Goal: Task Accomplishment & Management: Manage account settings

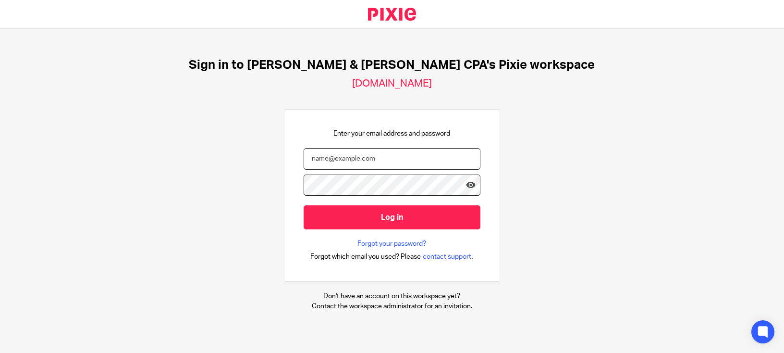
click at [350, 160] on input "email" at bounding box center [392, 159] width 177 height 22
type input "andrew@johnscreekcpa.com"
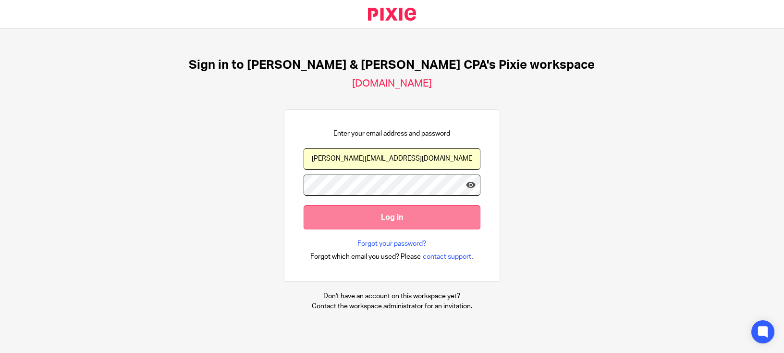
click at [375, 215] on input "Log in" at bounding box center [392, 217] width 177 height 24
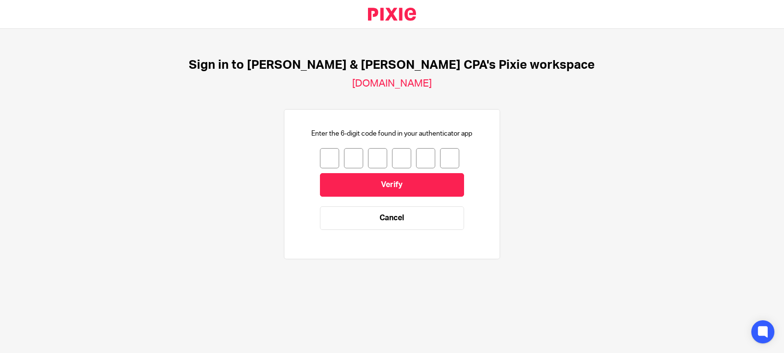
click at [322, 157] on input "number" at bounding box center [329, 158] width 19 height 20
type input "1"
type input "3"
type input "7"
type input "6"
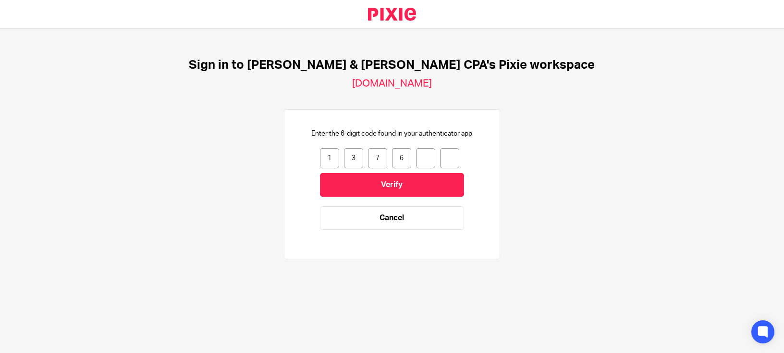
type input "4"
type input "3"
click at [394, 188] on input "Verify" at bounding box center [392, 185] width 144 height 24
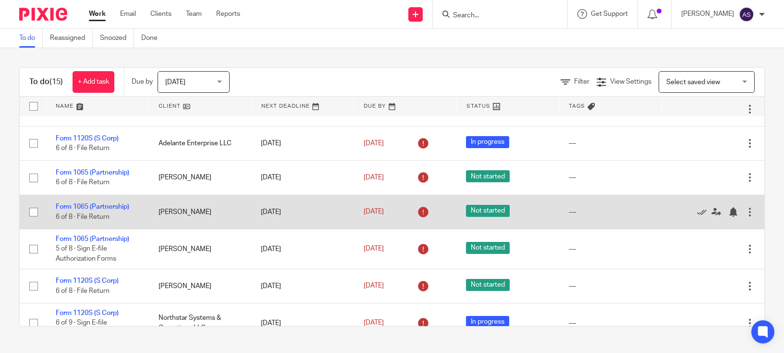
scroll to position [124, 0]
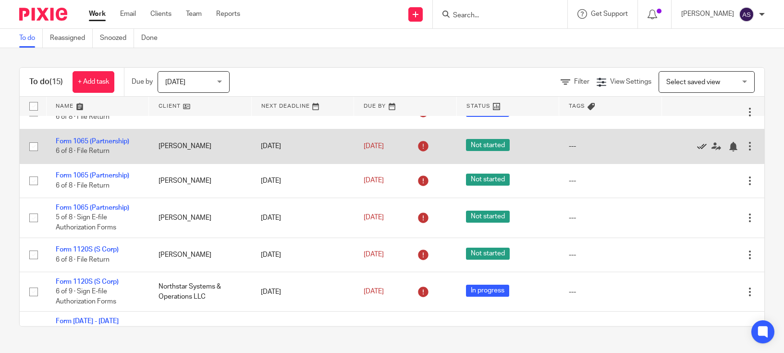
click at [697, 144] on icon at bounding box center [702, 147] width 10 height 10
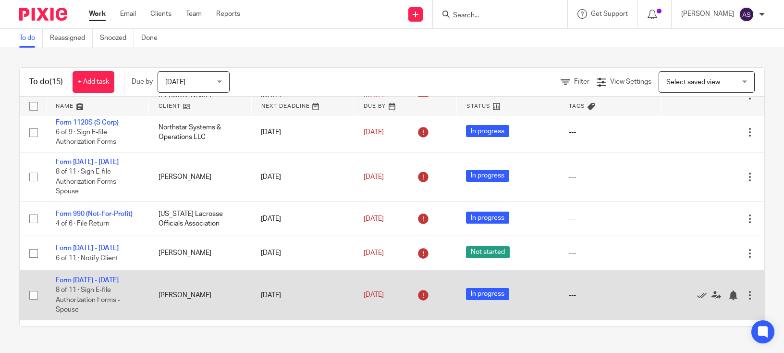
scroll to position [328, 0]
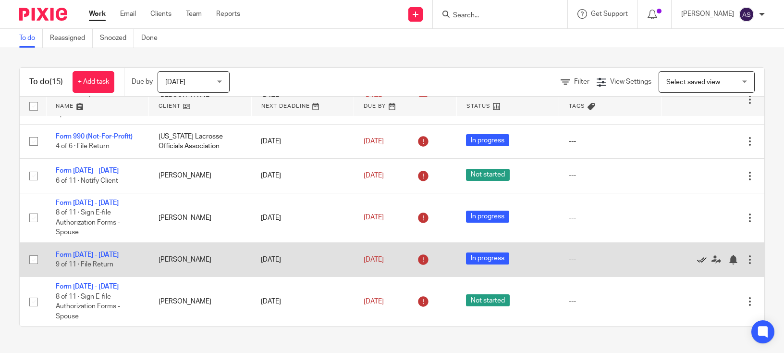
click at [697, 258] on icon at bounding box center [702, 260] width 10 height 10
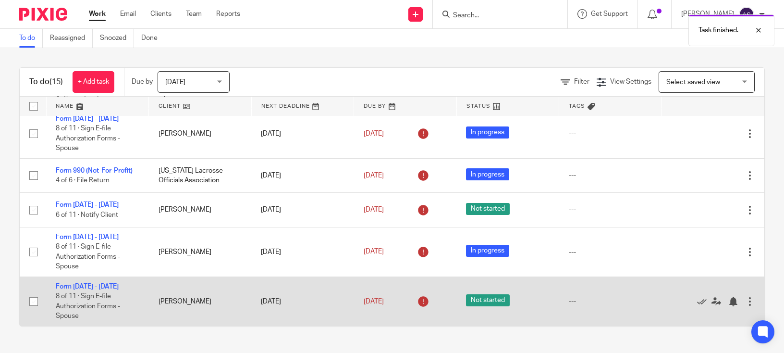
scroll to position [294, 0]
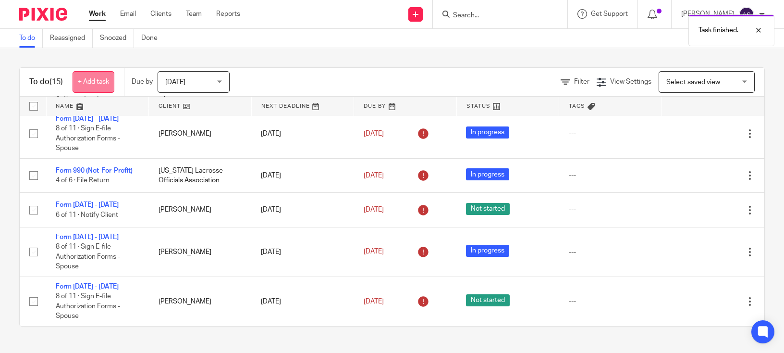
click at [103, 77] on link "+ Add task" at bounding box center [94, 82] width 42 height 22
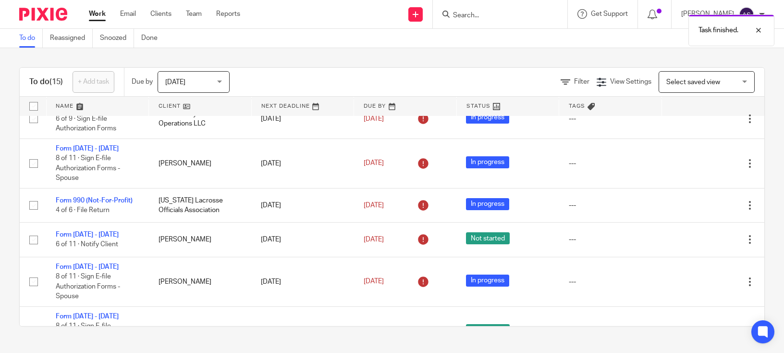
scroll to position [0, 0]
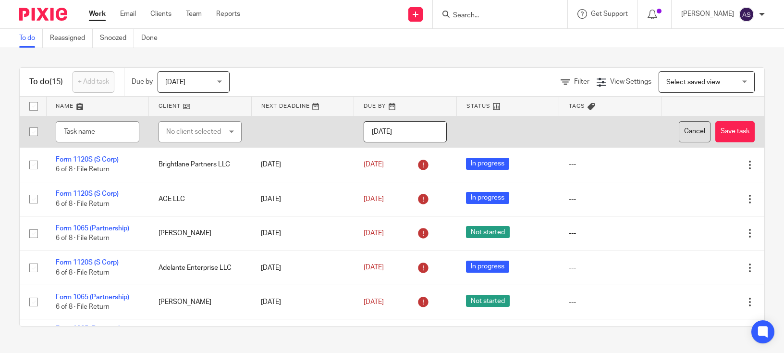
click at [707, 133] on button "Cancel" at bounding box center [695, 132] width 32 height 22
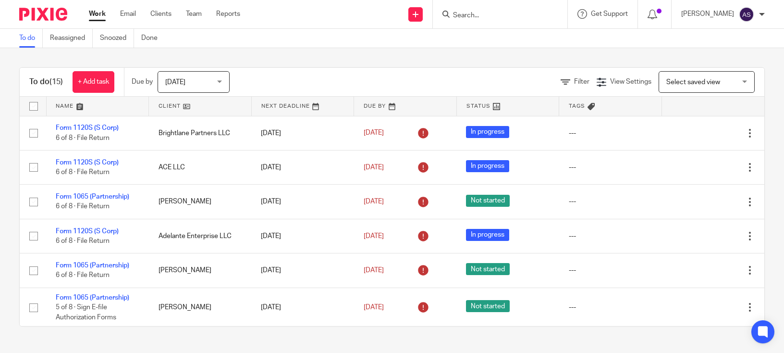
click at [483, 16] on input "Search" at bounding box center [495, 16] width 86 height 9
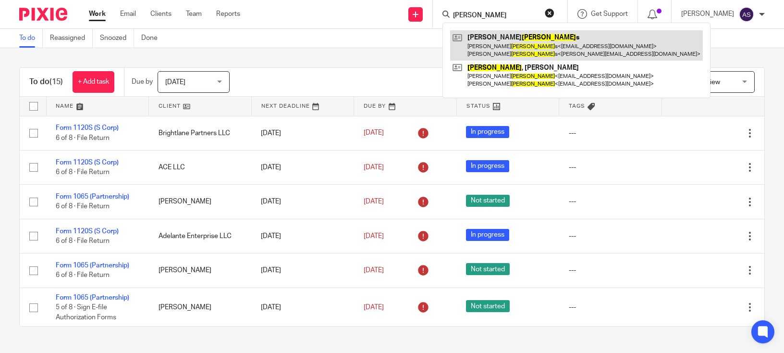
type input "simmon"
click at [511, 49] on link at bounding box center [576, 45] width 253 height 30
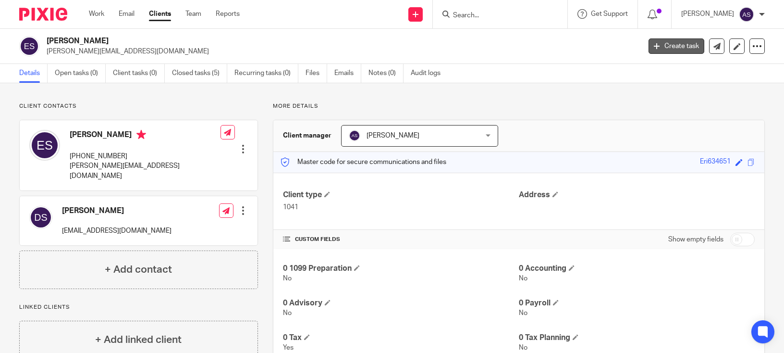
click at [665, 47] on link "Create task" at bounding box center [677, 45] width 56 height 15
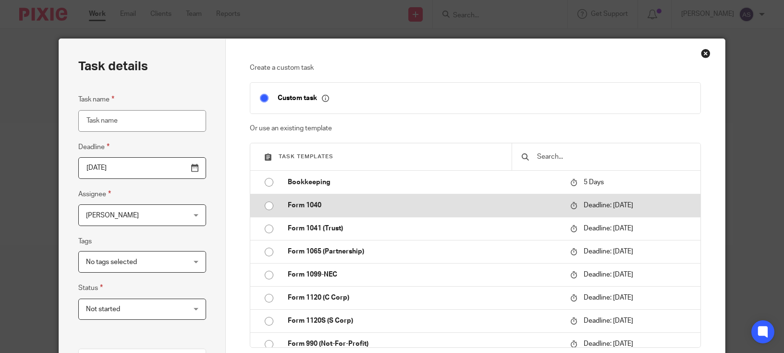
click at [264, 206] on input "radio" at bounding box center [269, 206] width 18 height 18
type input "[DATE]"
type input "Form [DATE] - [DATE]"
checkbox input "false"
radio input "false"
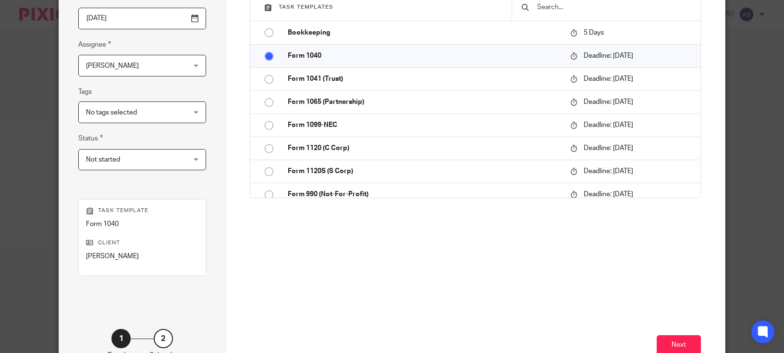
scroll to position [215, 0]
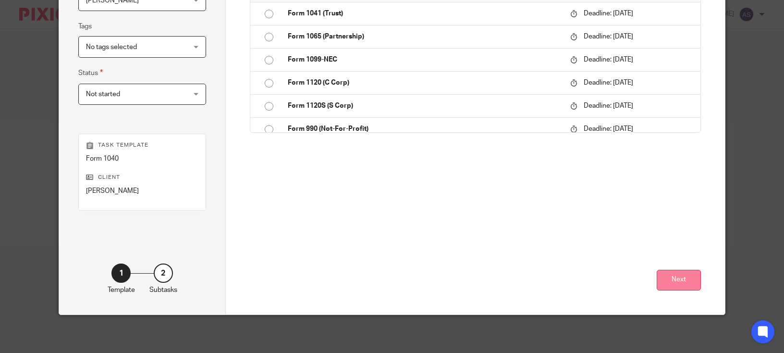
click at [680, 278] on button "Next" at bounding box center [679, 280] width 44 height 21
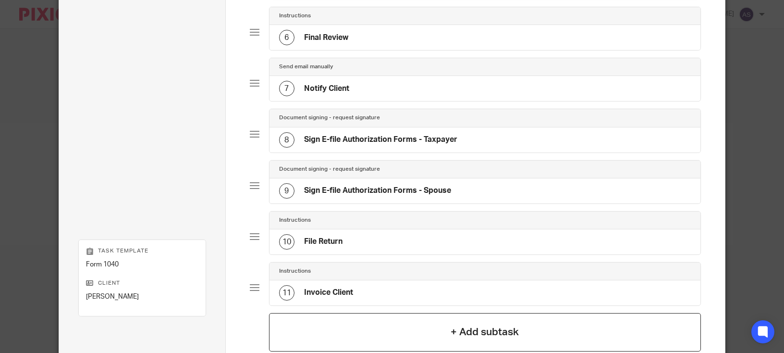
scroll to position [441, 0]
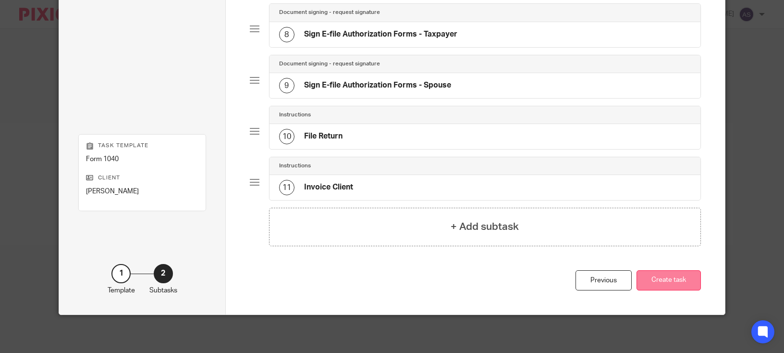
click at [669, 276] on button "Create task" at bounding box center [669, 280] width 64 height 21
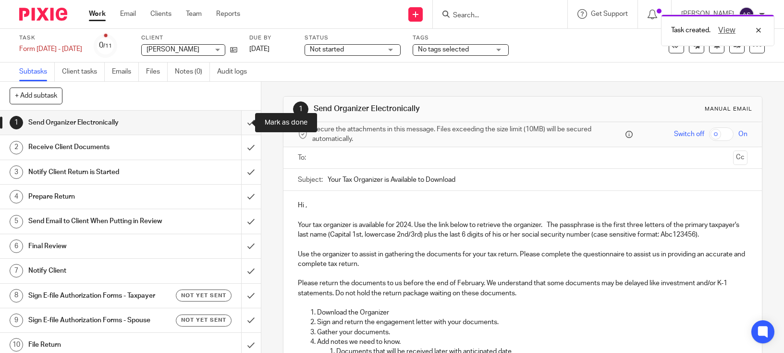
click at [241, 125] on input "submit" at bounding box center [130, 123] width 261 height 24
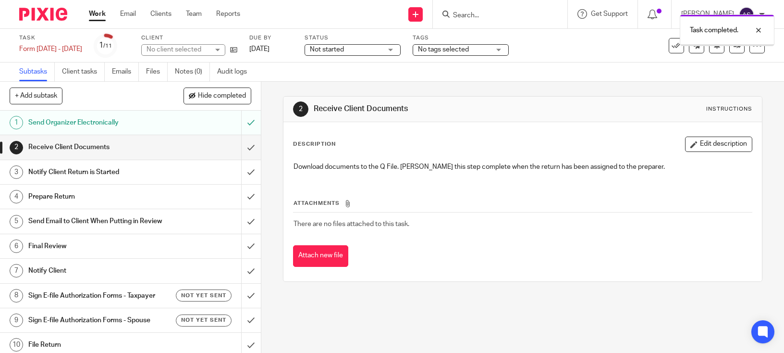
click at [240, 148] on input "submit" at bounding box center [130, 147] width 261 height 24
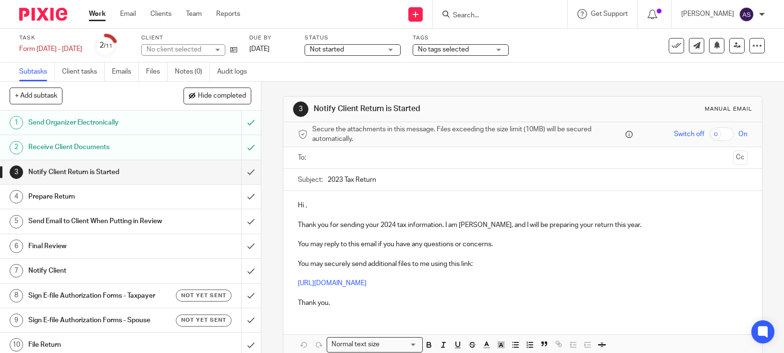
click at [241, 171] on input "submit" at bounding box center [130, 172] width 261 height 24
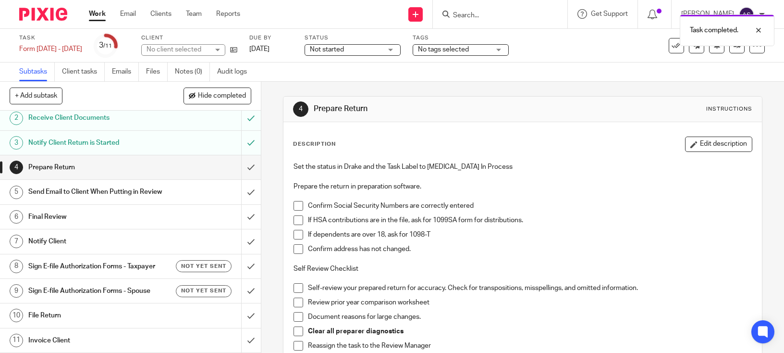
scroll to position [48, 0]
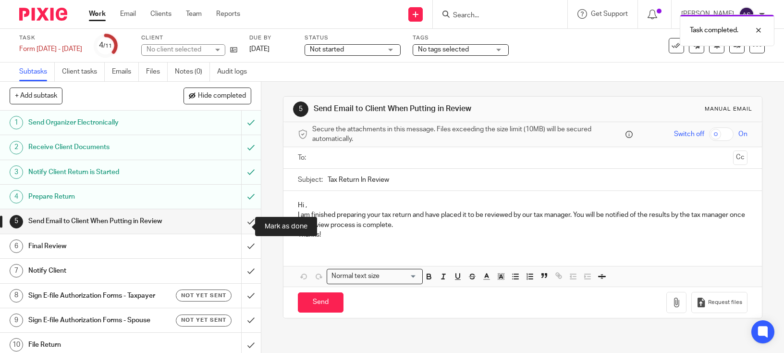
click at [240, 221] on input "submit" at bounding box center [130, 221] width 261 height 24
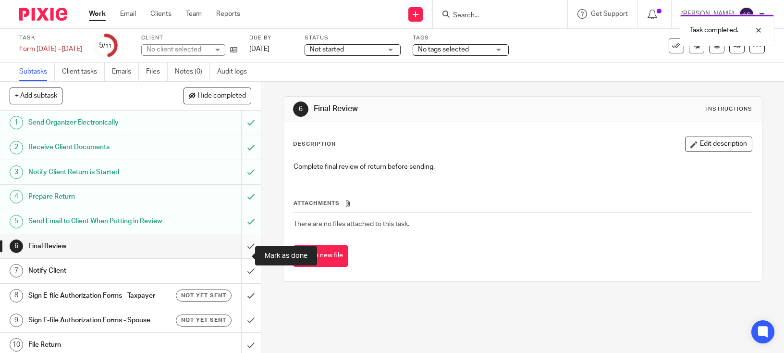
click at [238, 253] on input "submit" at bounding box center [130, 246] width 261 height 24
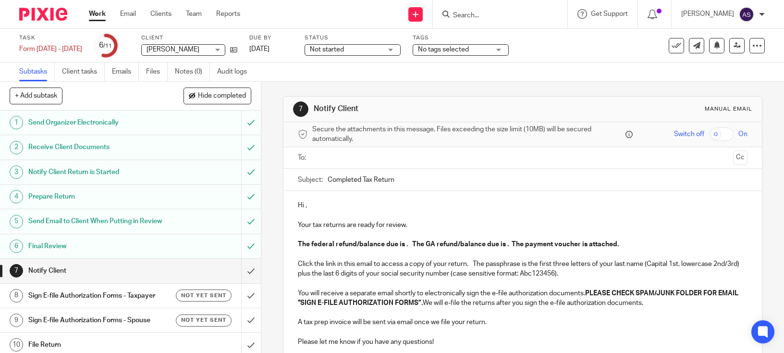
click at [348, 151] on ul at bounding box center [522, 158] width 419 height 16
click at [349, 160] on input "text" at bounding box center [522, 157] width 413 height 11
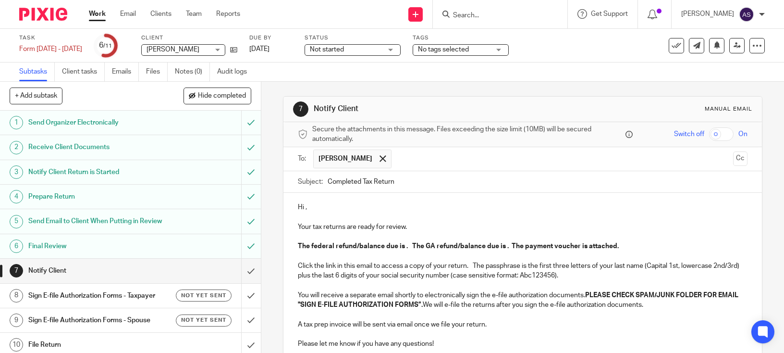
click at [709, 134] on input "checkbox" at bounding box center [721, 133] width 25 height 13
checkbox input "true"
click at [230, 50] on icon at bounding box center [233, 49] width 7 height 7
click at [331, 246] on strong "The federal refund/balance due is . The GA refund/balance due is . The payment …" at bounding box center [458, 246] width 321 height 7
click at [342, 246] on strong "The federal refund/balance due is . The GA refund/balance due is . The payment …" at bounding box center [458, 246] width 321 height 7
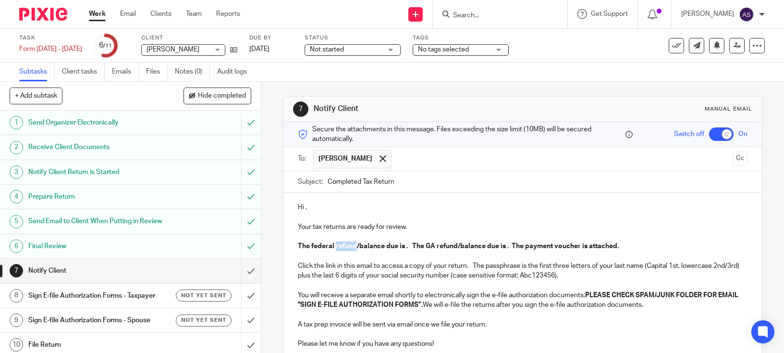
click at [342, 246] on strong "The federal refund/balance due is . The GA refund/balance due is . The payment …" at bounding box center [458, 246] width 321 height 7
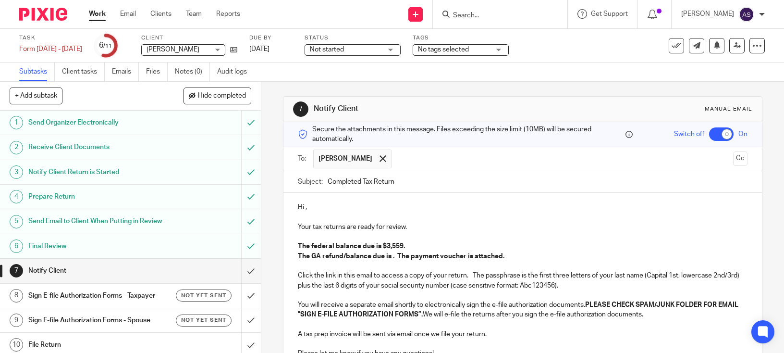
click at [418, 161] on input "text" at bounding box center [562, 158] width 333 height 19
click at [323, 181] on div "Subject: Completed Tax Return" at bounding box center [522, 182] width 449 height 22
type input "2024 Completed Tax Return"
click at [327, 203] on p "Hi ," at bounding box center [522, 207] width 449 height 10
click at [316, 251] on p "The GA refund/balance due is . The payment voucher is attached." at bounding box center [522, 256] width 449 height 10
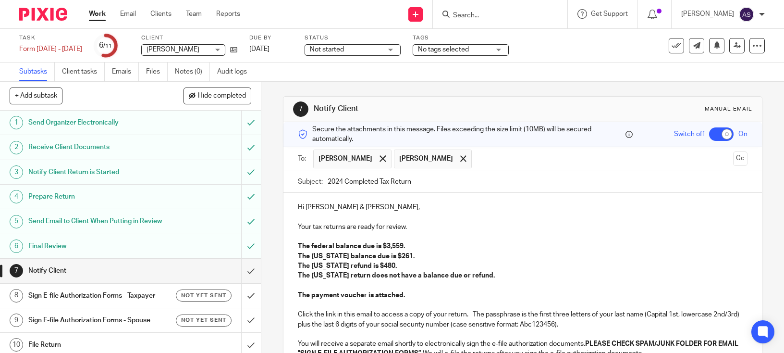
scroll to position [124, 0]
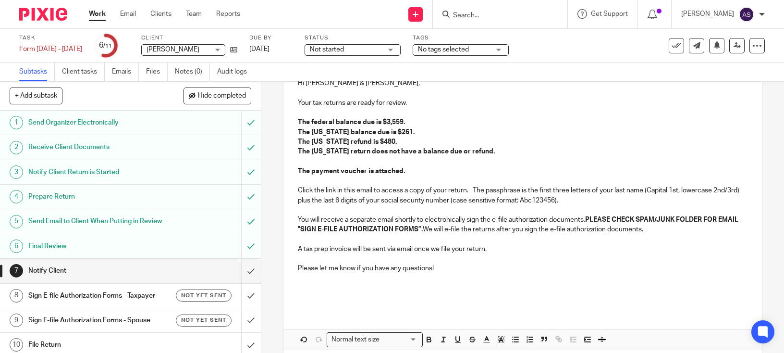
click at [617, 190] on p "Click the link in this email to access a copy of your return. The passphrase is…" at bounding box center [522, 195] width 449 height 20
click at [359, 169] on strong "The payment voucher is attached." at bounding box center [351, 171] width 107 height 7
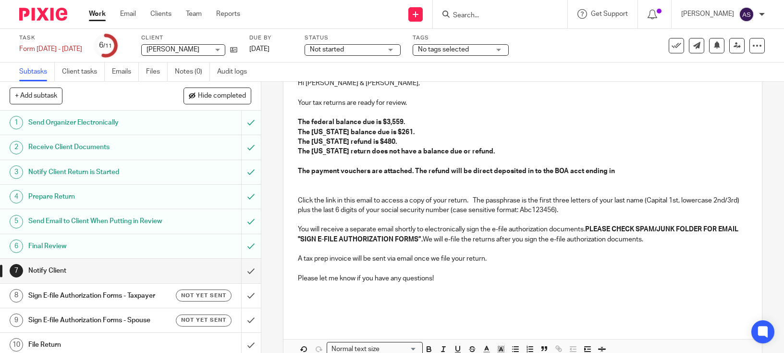
click at [608, 164] on p at bounding box center [522, 162] width 449 height 10
click at [615, 169] on p "The payment vouchers are attached. The refund will be direct deposited in to th…" at bounding box center [522, 171] width 449 height 10
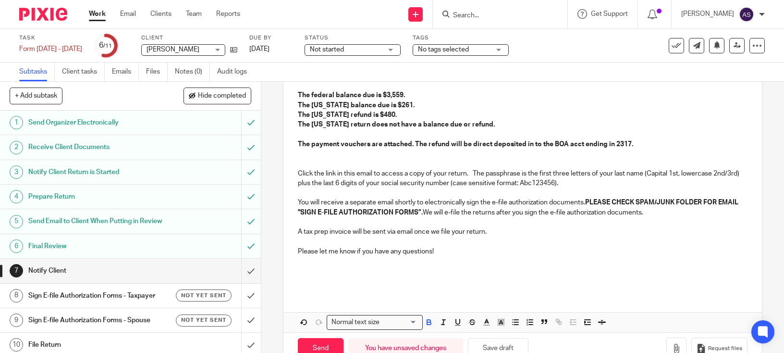
scroll to position [176, 0]
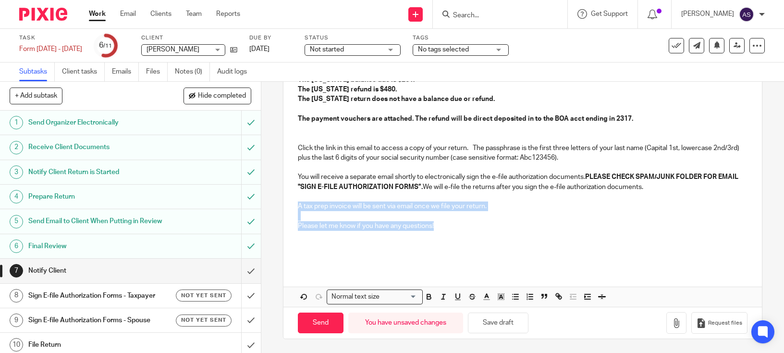
drag, startPoint x: 446, startPoint y: 225, endPoint x: 286, endPoint y: 210, distance: 160.2
click at [286, 210] on div "Hi Erin & Derek, Your tax returns are ready for review. The federal balance due…" at bounding box center [522, 141] width 478 height 250
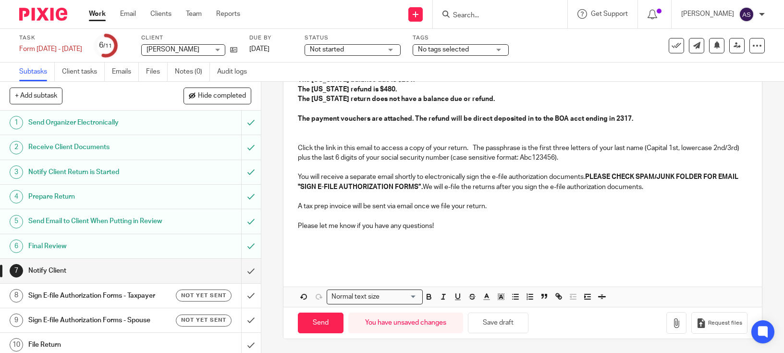
scroll to position [157, 0]
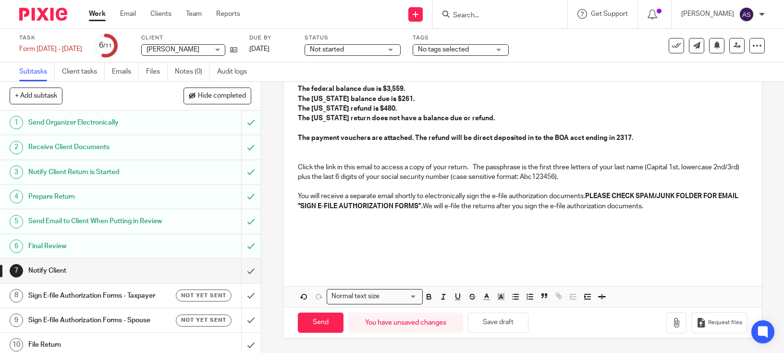
click at [347, 239] on p at bounding box center [522, 235] width 449 height 10
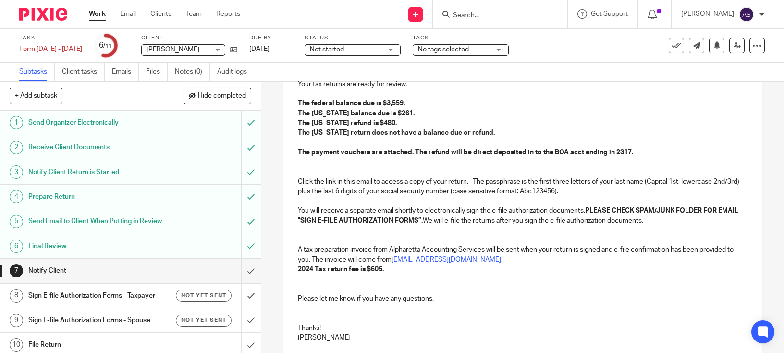
scroll to position [124, 0]
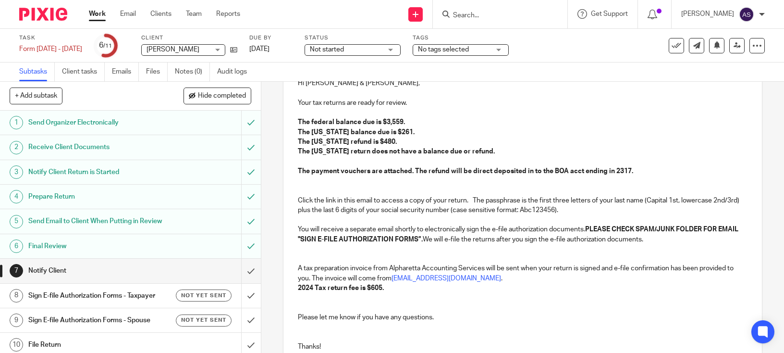
click at [378, 288] on strong "2024 Tax return fee is $605." at bounding box center [341, 287] width 86 height 7
drag, startPoint x: 312, startPoint y: 120, endPoint x: 332, endPoint y: 135, distance: 25.7
click at [308, 121] on strong "The federal balance due is $3,559." at bounding box center [351, 122] width 107 height 7
click at [406, 268] on p "A tax preparation invoice from Alpharetta Accounting Services will be sent when…" at bounding box center [522, 273] width 449 height 20
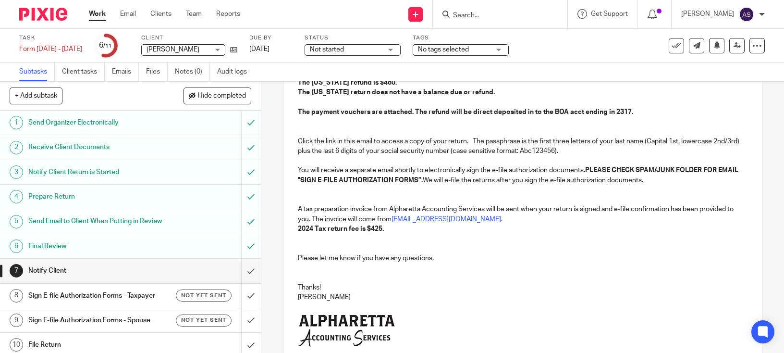
scroll to position [203, 0]
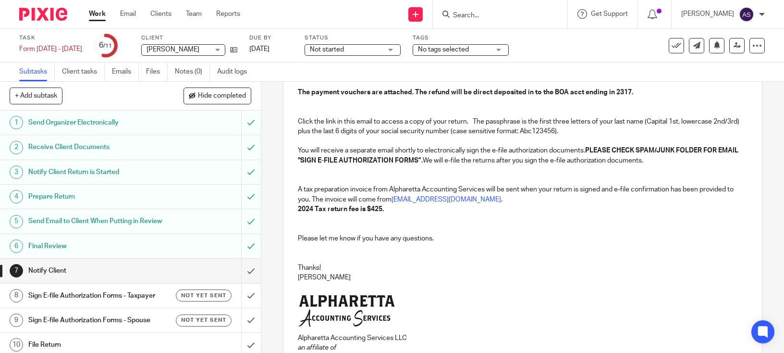
click at [409, 209] on p "2024 Tax return fee is $425." at bounding box center [522, 209] width 449 height 10
click at [369, 209] on strong "2024 Tax return fee is $425. ($950 - 50% discount)" at bounding box center [375, 209] width 155 height 7
drag, startPoint x: 367, startPoint y: 207, endPoint x: 374, endPoint y: 207, distance: 7.2
click at [368, 207] on strong "2024 Tax return fee is $425. ($950 - 50% discount)" at bounding box center [375, 209] width 155 height 7
click at [389, 207] on strong "2024 Tax return fee is $425. ($950 - 50% discount)" at bounding box center [375, 209] width 155 height 7
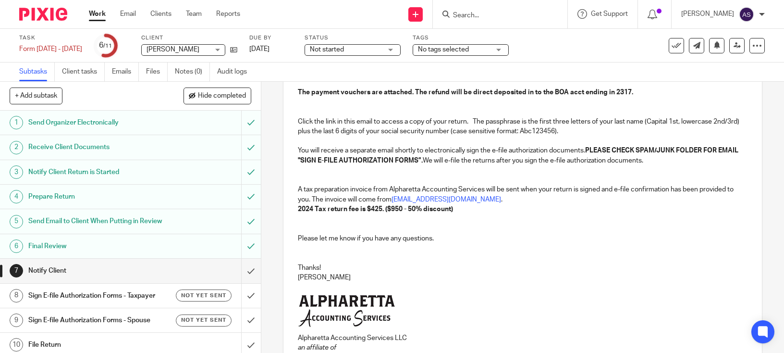
click at [375, 206] on strong "2024 Tax return fee is $425. ($950 - 50% discount)" at bounding box center [375, 209] width 155 height 7
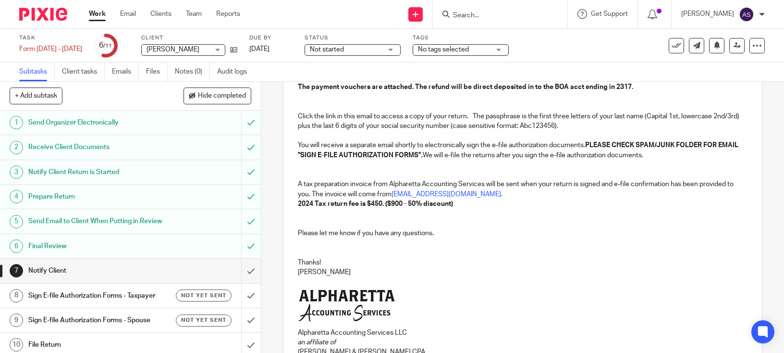
scroll to position [452, 0]
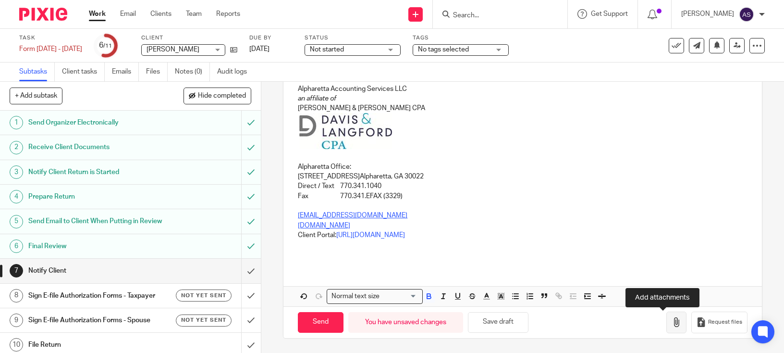
click at [672, 320] on icon "button" at bounding box center [677, 322] width 10 height 10
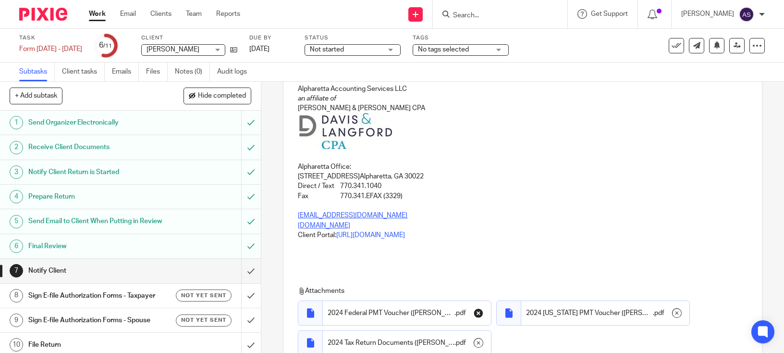
click at [476, 312] on icon "button" at bounding box center [479, 313] width 10 height 10
click at [477, 313] on icon "button" at bounding box center [479, 313] width 10 height 10
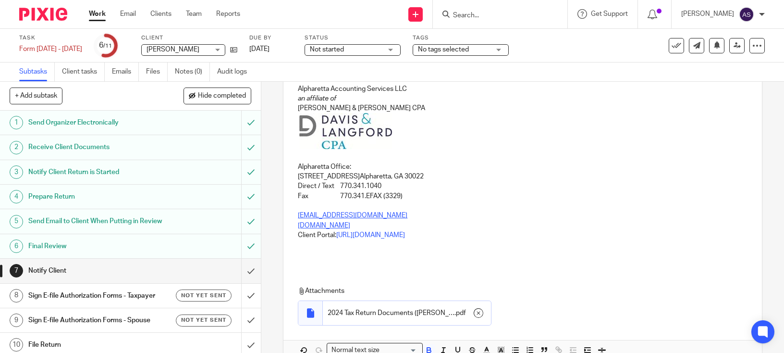
click at [477, 313] on icon "button" at bounding box center [479, 313] width 10 height 10
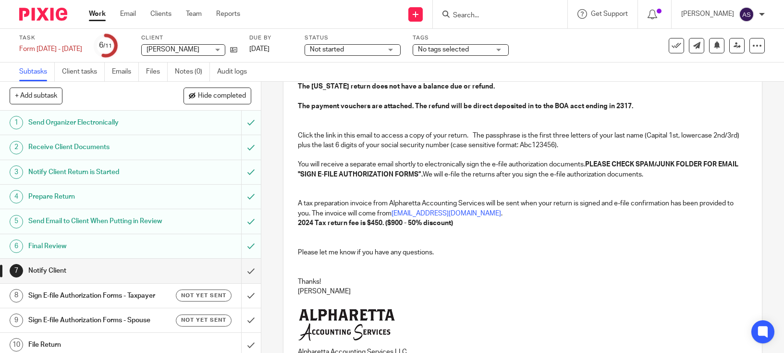
scroll to position [0, 0]
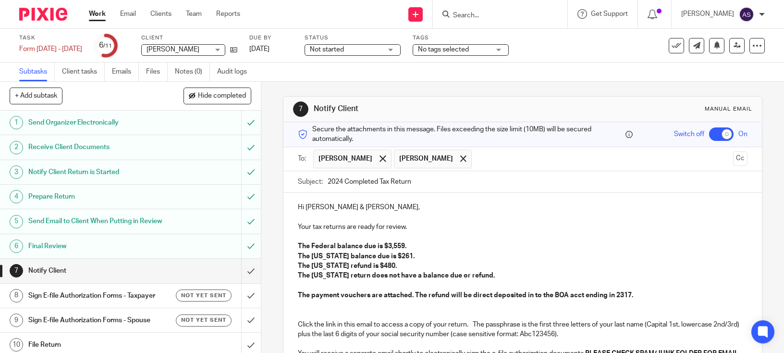
click at [409, 292] on strong "The payment vouchers are attached. The refund will be direct deposited in to th…" at bounding box center [465, 295] width 335 height 7
click at [415, 292] on strong "The payment vouchers are attached. The refund will be direct deposited in to th…" at bounding box center [465, 295] width 335 height 7
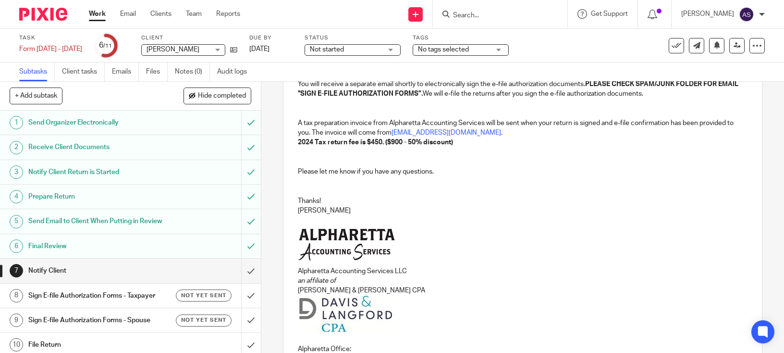
scroll to position [249, 0]
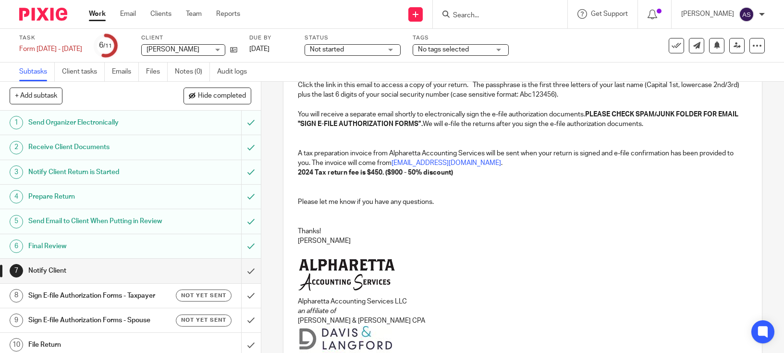
click at [315, 160] on p "A tax preparation invoice from Alpharetta Accounting Services will be sent when…" at bounding box center [522, 158] width 449 height 20
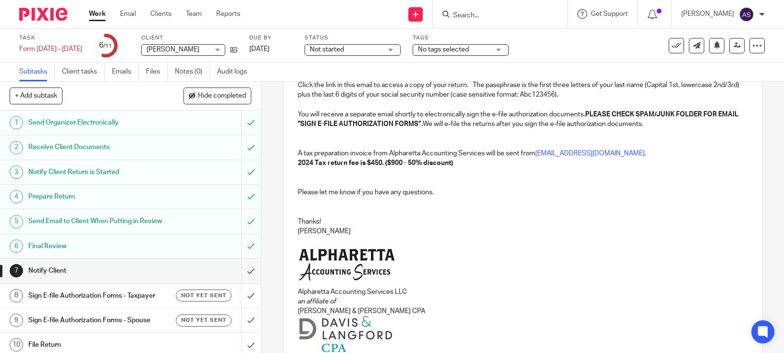
click at [401, 162] on strong "2024 Tax return fee is $450. ($900 - 50% discount)" at bounding box center [375, 163] width 155 height 7
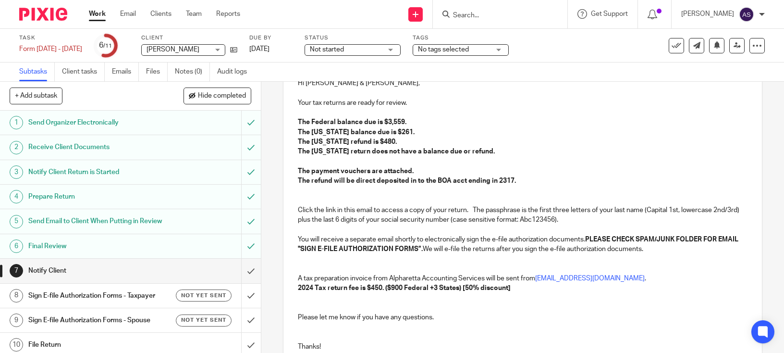
click at [392, 114] on p at bounding box center [522, 113] width 449 height 10
click at [393, 121] on strong "The Federal balance due is $3,559." at bounding box center [352, 122] width 109 height 7
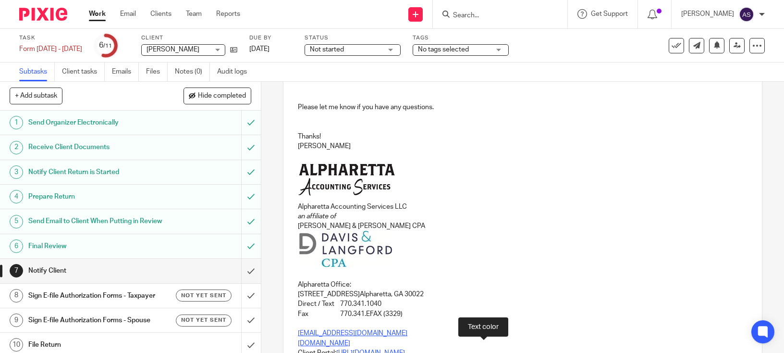
scroll to position [452, 0]
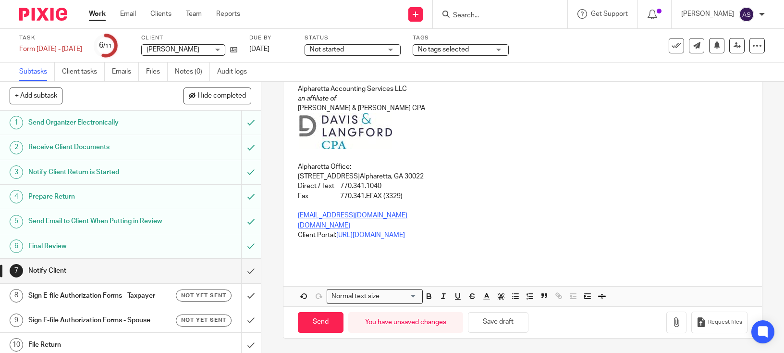
click at [401, 173] on p "Alpharetta Office: 11373 Southbridge Parkway, Suite A Alpharetta, GA 30022" at bounding box center [522, 172] width 449 height 20
click at [672, 323] on icon "button" at bounding box center [677, 322] width 10 height 10
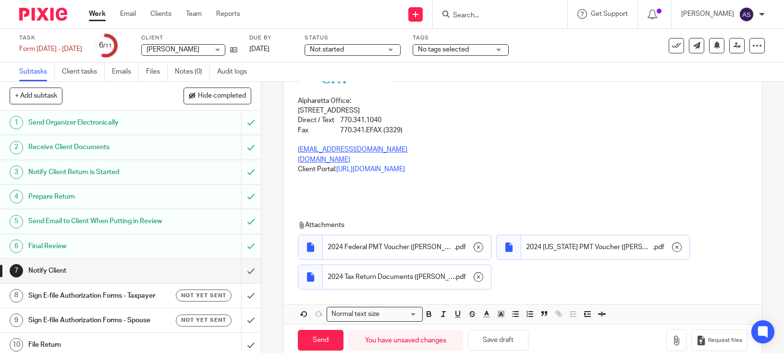
scroll to position [536, 0]
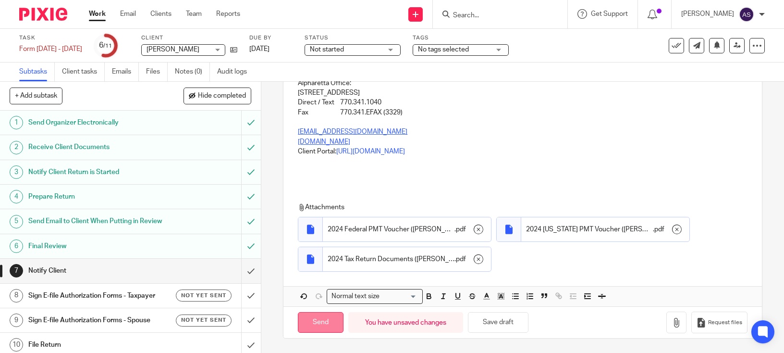
click at [309, 321] on input "Send" at bounding box center [321, 322] width 46 height 21
checkbox input "false"
type input "Sent"
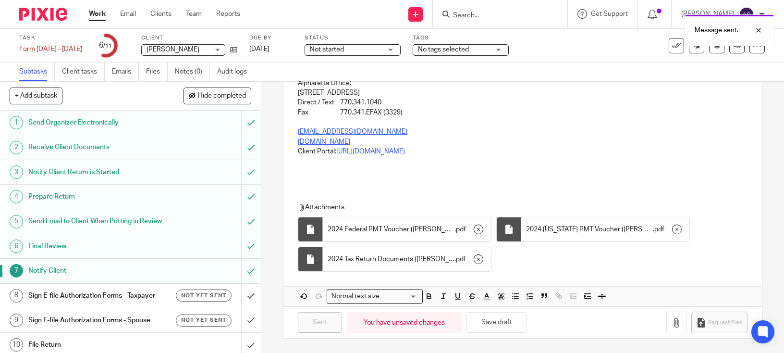
drag, startPoint x: 60, startPoint y: 308, endPoint x: 81, endPoint y: 316, distance: 22.7
click at [60, 303] on h1 "Sign E-file Authorization Forms - Taxpayer" at bounding box center [95, 295] width 135 height 14
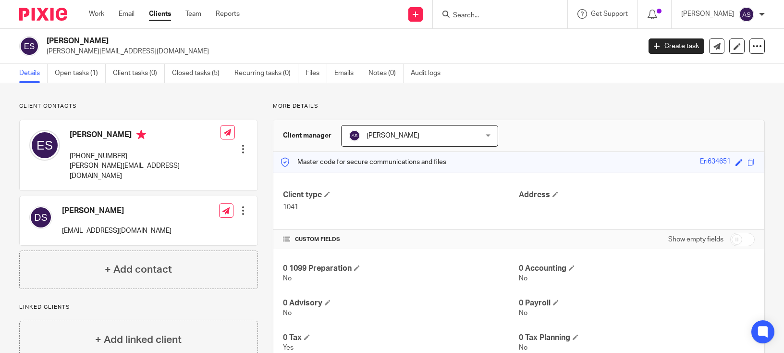
click at [239, 206] on div at bounding box center [243, 211] width 10 height 10
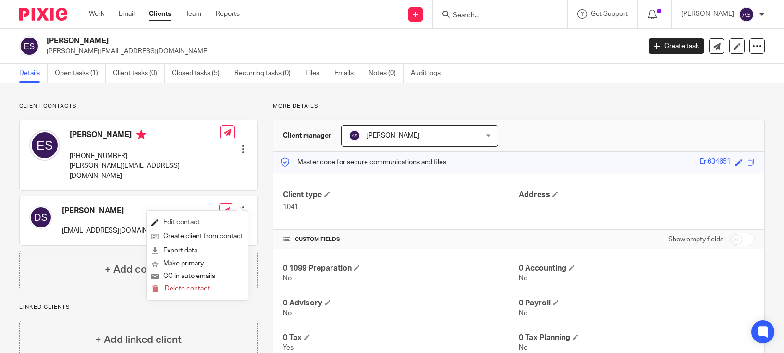
click at [198, 224] on link "Edit contact" at bounding box center [197, 222] width 92 height 14
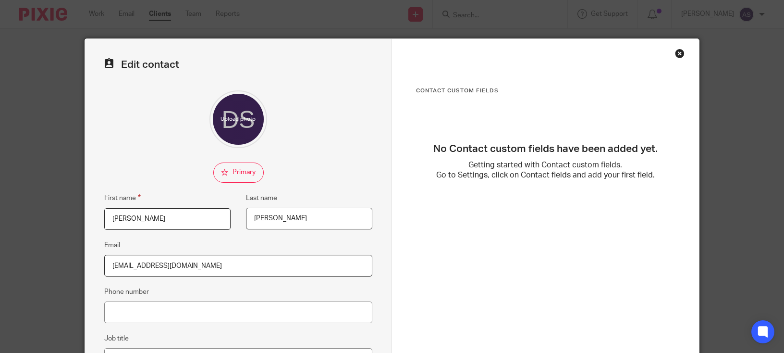
drag, startPoint x: 159, startPoint y: 262, endPoint x: 0, endPoint y: 249, distance: 159.1
click at [0, 249] on div "Edit contact First name [PERSON_NAME] Last name [PERSON_NAME] Email [EMAIL_ADDR…" at bounding box center [392, 176] width 784 height 353
type input "[PERSON_NAME][EMAIL_ADDRESS][US_STATE][DOMAIN_NAME]"
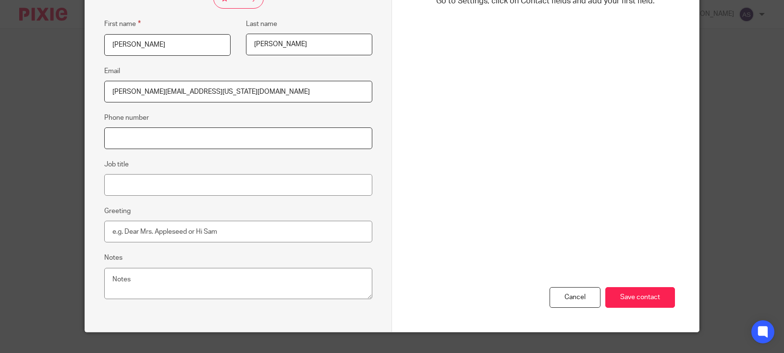
scroll to position [193, 0]
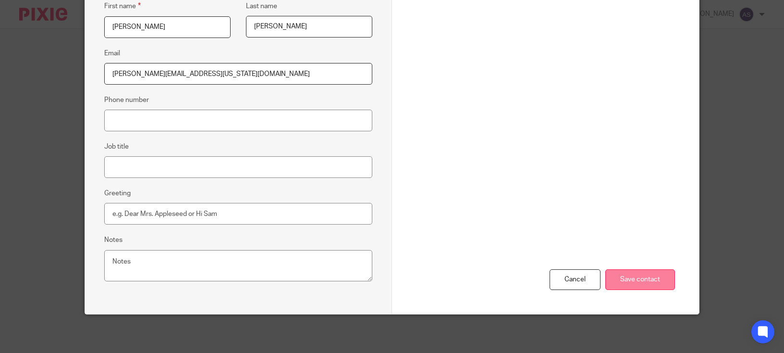
click at [648, 283] on input "Save contact" at bounding box center [640, 279] width 70 height 21
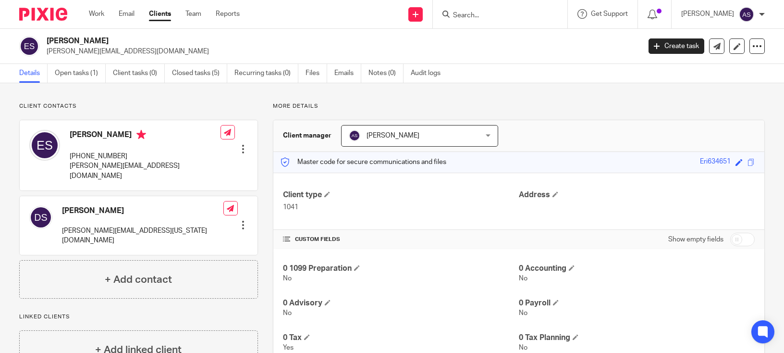
click at [736, 162] on span at bounding box center [739, 162] width 7 height 7
click at [589, 159] on div "Master code for secure communications and files Eri634651 Eri634651 Save Eri634…" at bounding box center [518, 162] width 491 height 21
click at [736, 161] on span at bounding box center [739, 162] width 7 height 7
type input "Sim634651"
drag, startPoint x: 714, startPoint y: 161, endPoint x: 724, endPoint y: 160, distance: 10.2
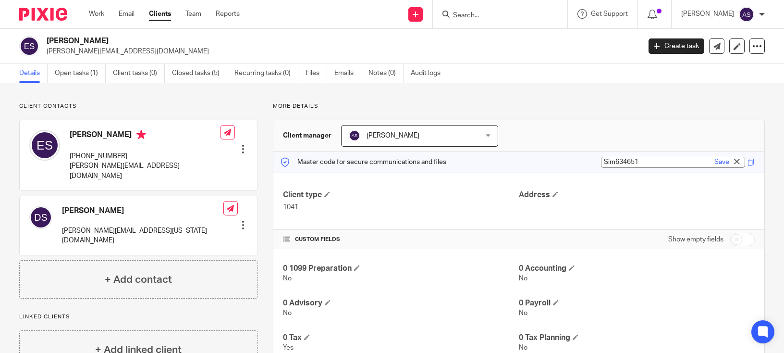
click at [714, 160] on link "Save" at bounding box center [721, 162] width 15 height 10
type input "Sim634651"
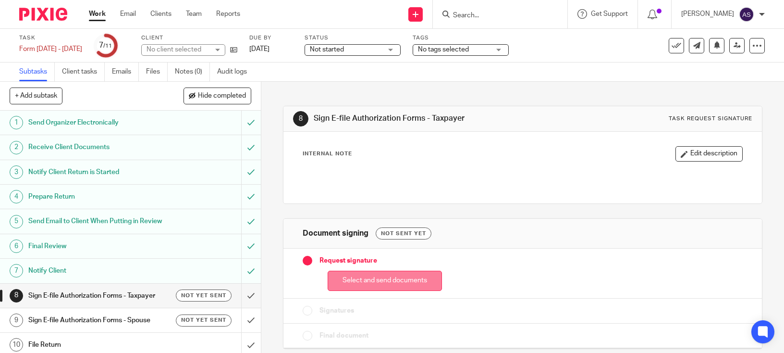
click at [380, 279] on button "Select and send documents" at bounding box center [385, 281] width 114 height 21
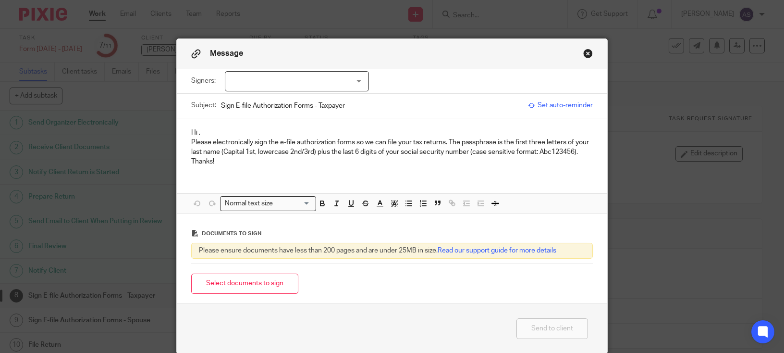
click at [306, 85] on div at bounding box center [297, 81] width 144 height 20
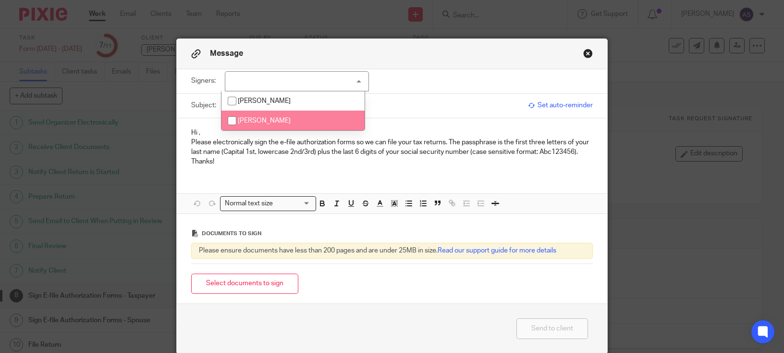
click at [229, 117] on input "checkbox" at bounding box center [232, 120] width 18 height 18
checkbox input "true"
click at [363, 163] on p "Thanks!" at bounding box center [392, 162] width 402 height 10
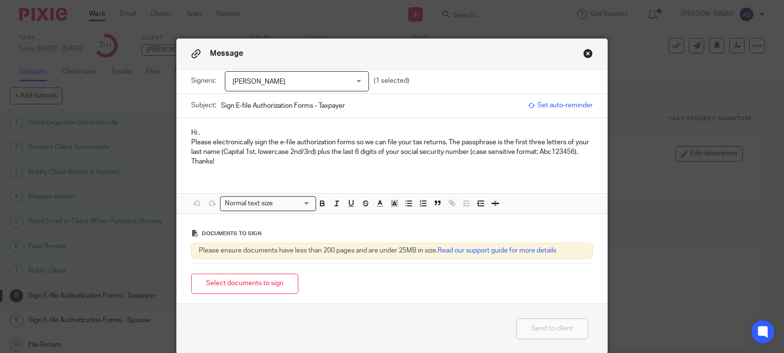
click at [194, 128] on p "Hi ," at bounding box center [392, 133] width 402 height 10
click at [233, 287] on button "Select documents to sign" at bounding box center [244, 283] width 107 height 21
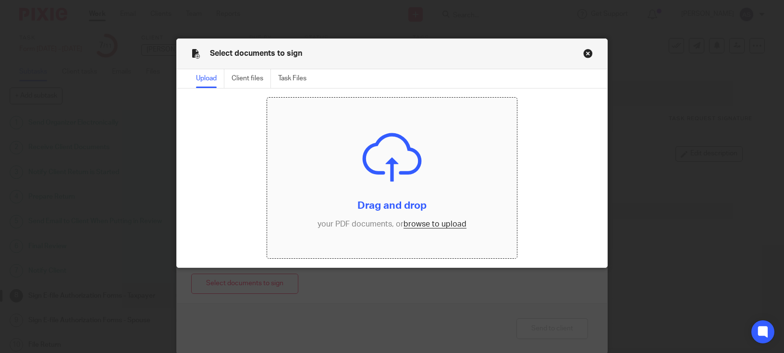
click at [441, 226] on input "file" at bounding box center [392, 178] width 250 height 161
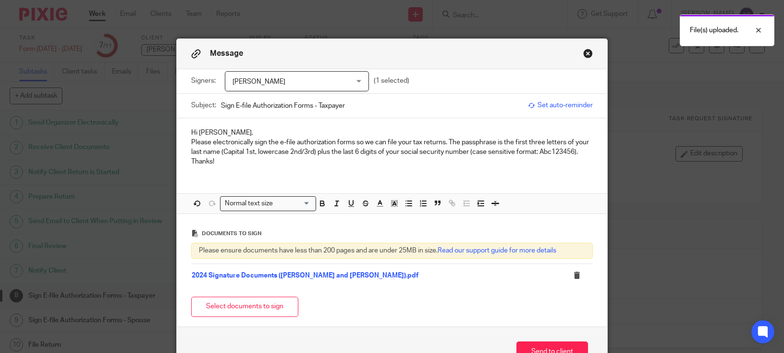
scroll to position [62, 0]
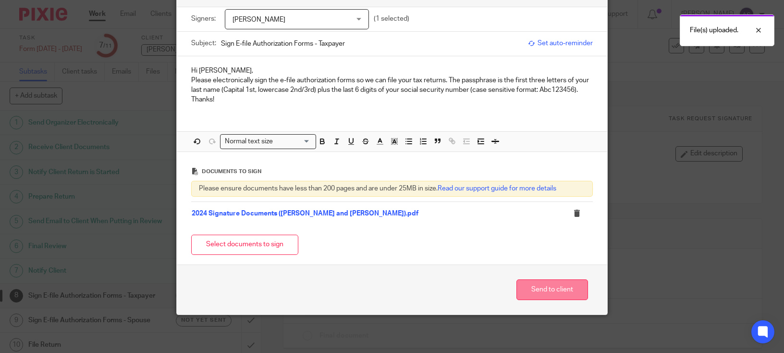
click at [541, 288] on button "Send to client" at bounding box center [553, 289] width 72 height 21
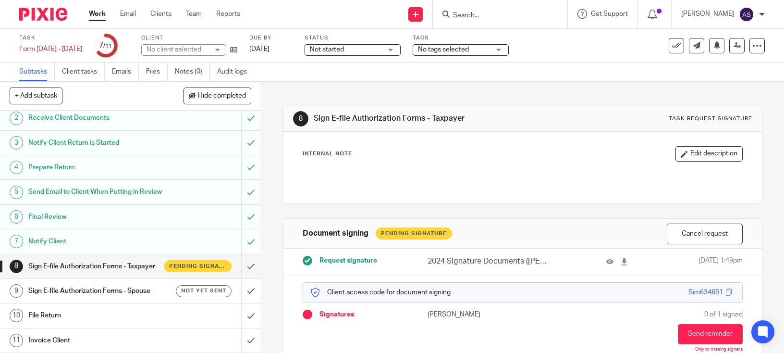
scroll to position [48, 0]
click at [122, 291] on h1 "Sign E-file Authorization Forms - Spouse" at bounding box center [95, 290] width 135 height 14
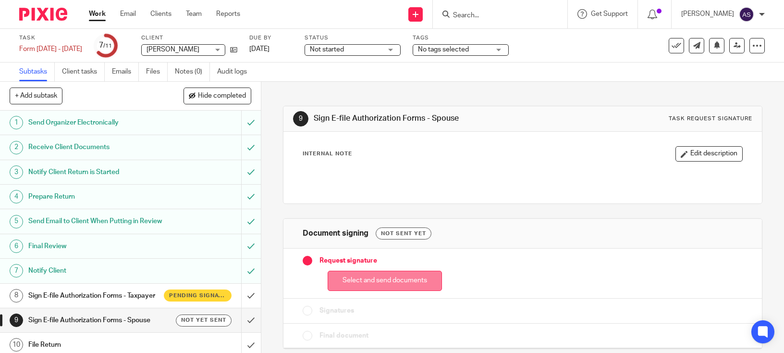
click at [363, 280] on button "Select and send documents" at bounding box center [385, 281] width 114 height 21
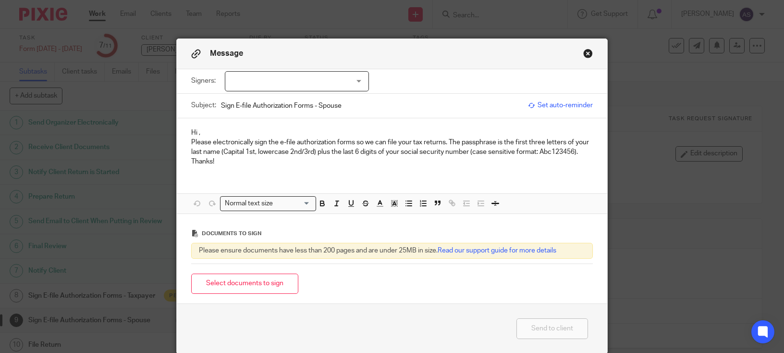
click at [360, 81] on div at bounding box center [297, 81] width 144 height 20
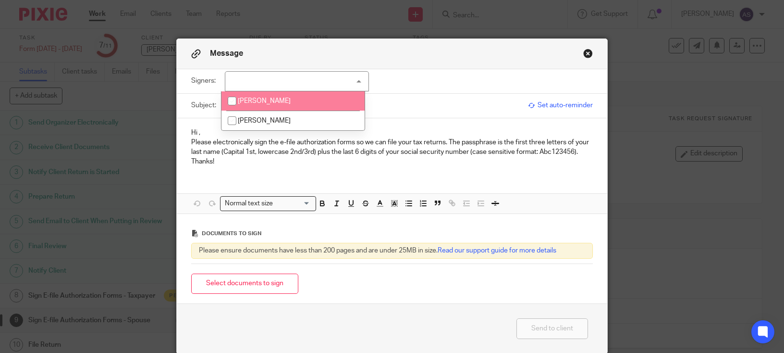
click at [231, 100] on input "checkbox" at bounding box center [232, 101] width 18 height 18
checkbox input "true"
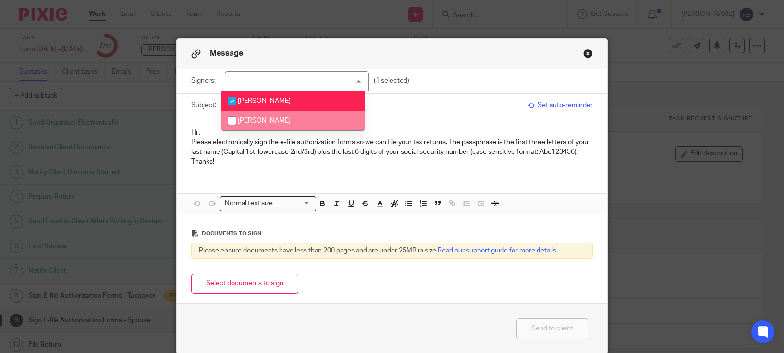
click at [431, 126] on div "Hi , Please electronically sign the e-file authorization forms so we can file y…" at bounding box center [392, 146] width 431 height 56
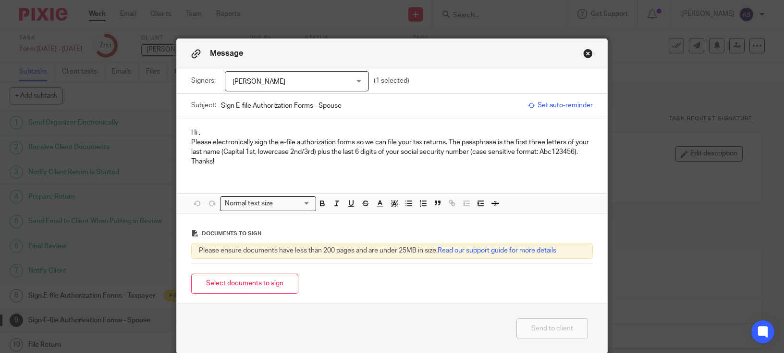
click at [196, 130] on p "Hi ," at bounding box center [392, 133] width 402 height 10
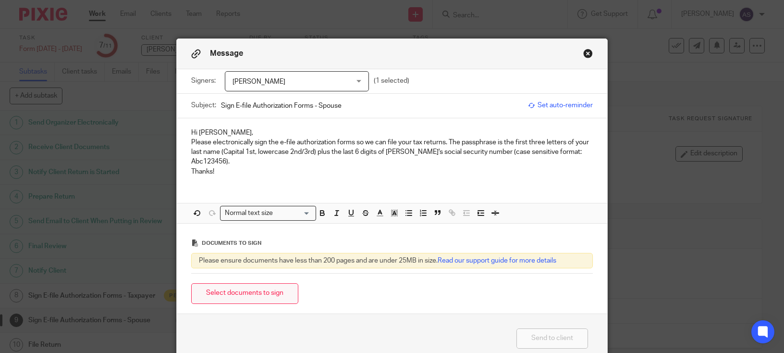
click at [258, 283] on button "Select documents to sign" at bounding box center [244, 293] width 107 height 21
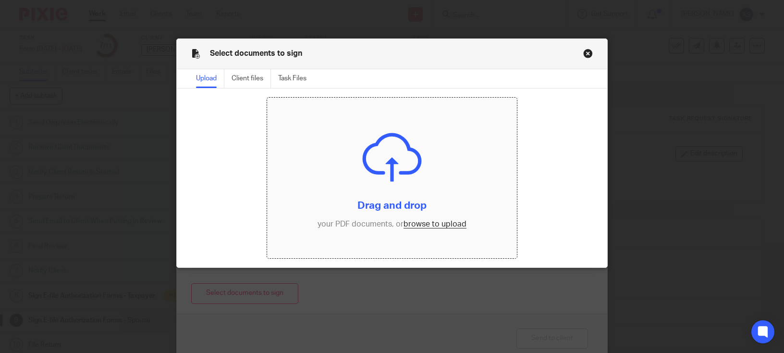
click at [427, 224] on input "file" at bounding box center [392, 178] width 250 height 161
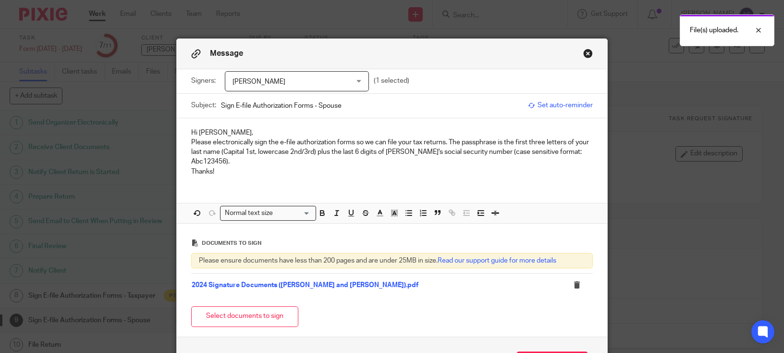
scroll to position [62, 0]
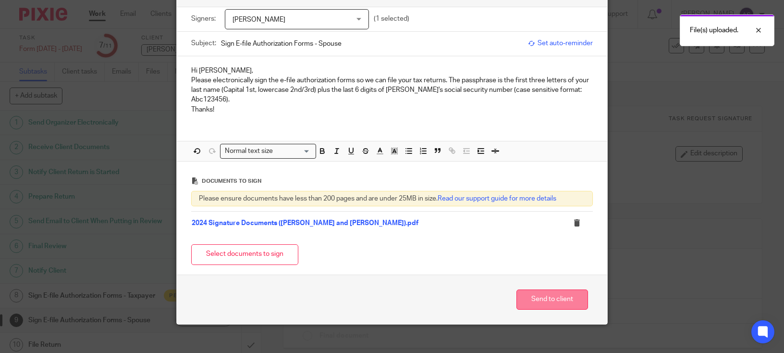
click at [536, 289] on button "Send to client" at bounding box center [553, 299] width 72 height 21
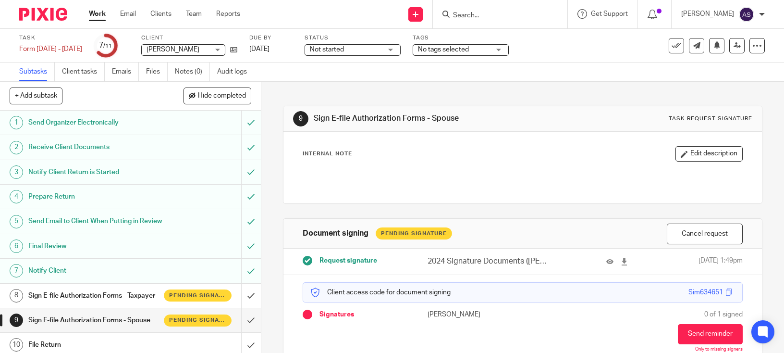
scroll to position [42, 0]
